Goal: Task Accomplishment & Management: Manage account settings

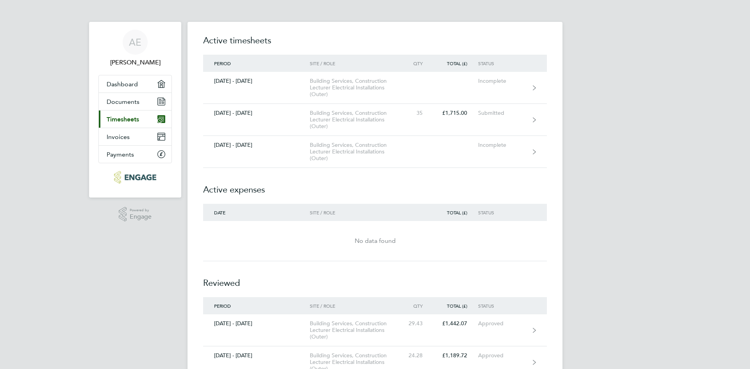
scroll to position [38, 0]
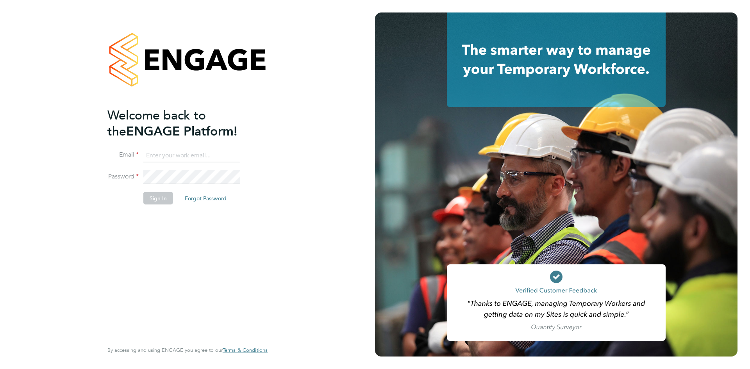
type input "[EMAIL_ADDRESS][DOMAIN_NAME]"
click at [152, 197] on button "Sign In" at bounding box center [158, 198] width 30 height 13
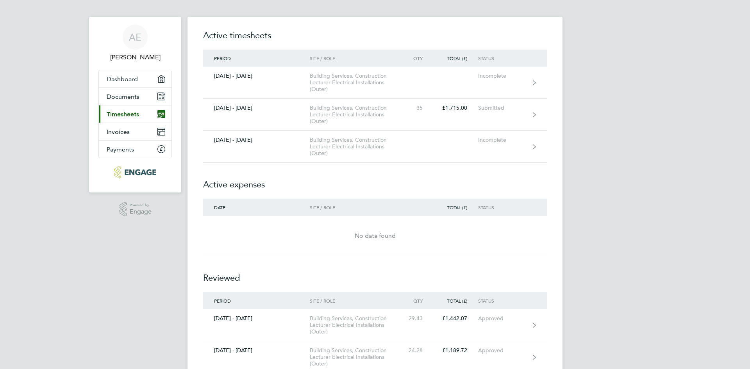
scroll to position [38, 0]
